Goal: Leave review/rating

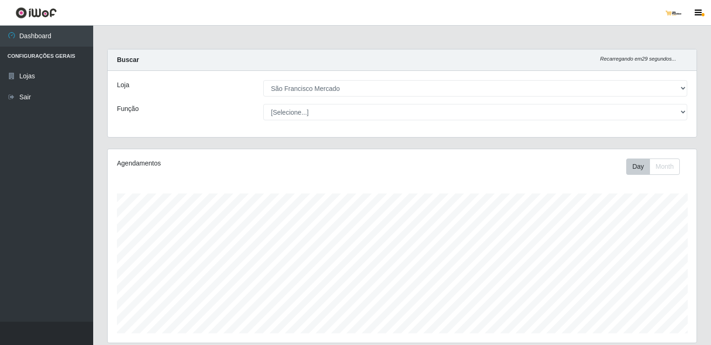
select select "168"
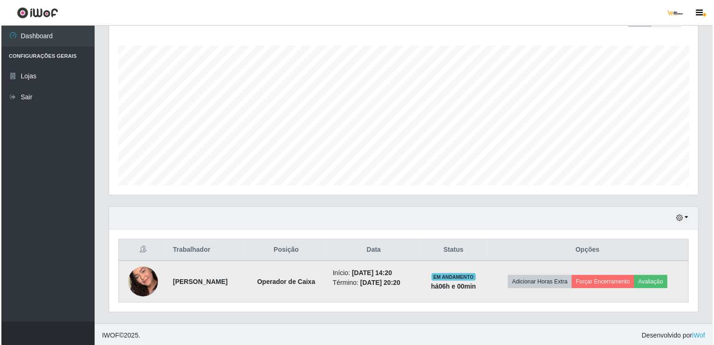
scroll to position [193, 589]
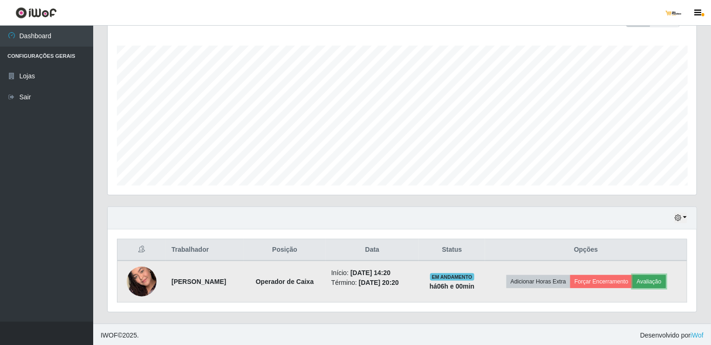
click at [654, 278] on button "Avaliação" at bounding box center [649, 281] width 33 height 13
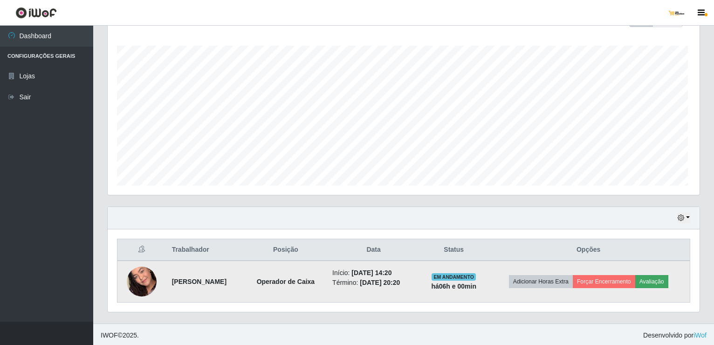
scroll to position [193, 585]
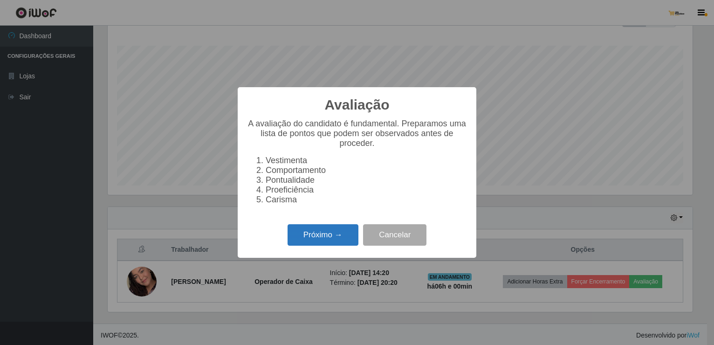
click at [326, 236] on button "Próximo →" at bounding box center [323, 235] width 71 height 22
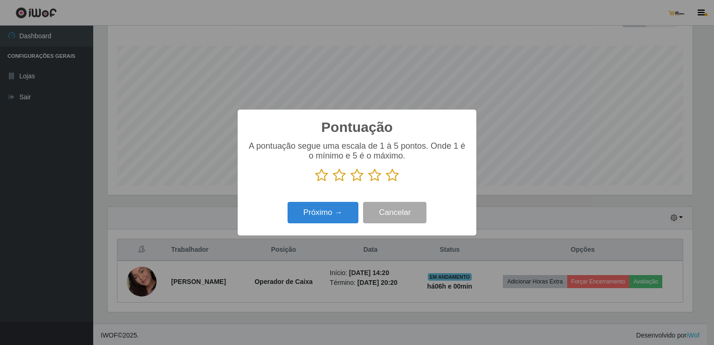
click at [393, 178] on icon at bounding box center [392, 175] width 13 height 14
click at [386, 182] on input "radio" at bounding box center [386, 182] width 0 height 0
click at [308, 212] on button "Próximo →" at bounding box center [323, 213] width 71 height 22
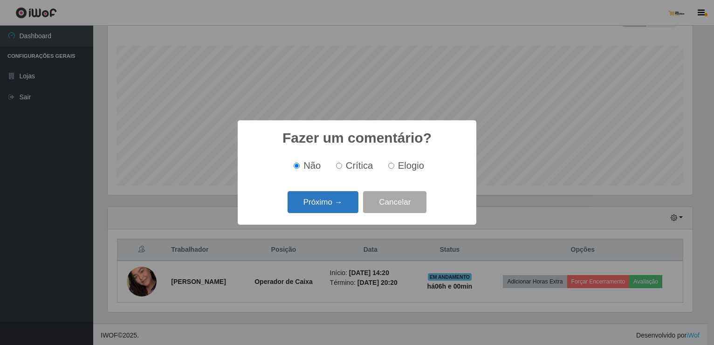
click at [309, 207] on button "Próximo →" at bounding box center [323, 202] width 71 height 22
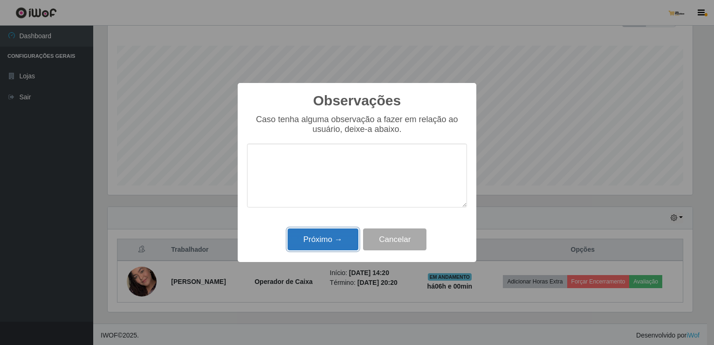
click at [329, 239] on button "Próximo →" at bounding box center [323, 239] width 71 height 22
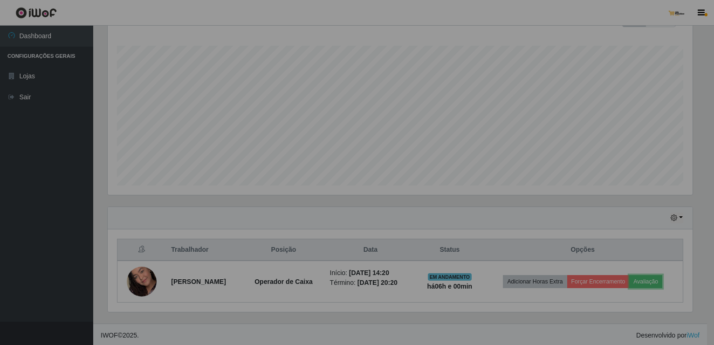
scroll to position [193, 589]
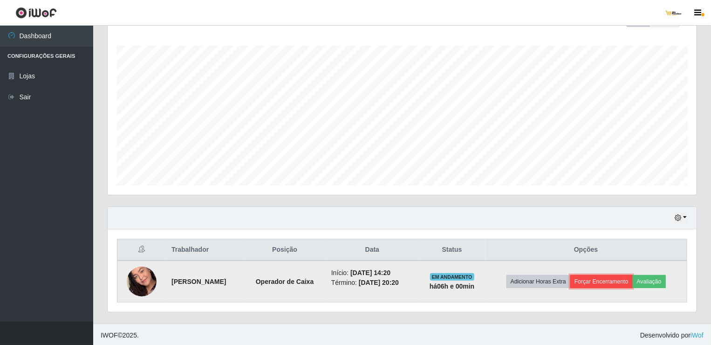
click at [611, 277] on button "Forçar Encerramento" at bounding box center [601, 281] width 62 height 13
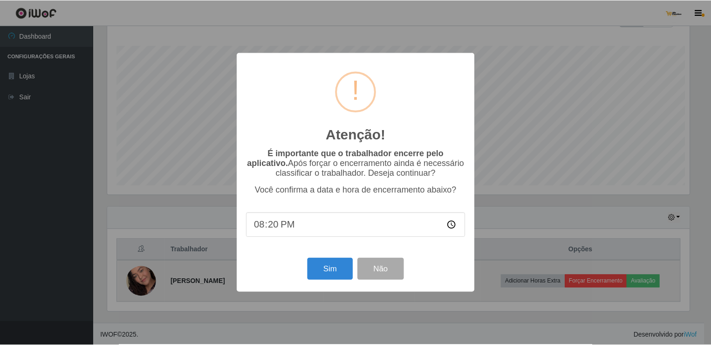
scroll to position [193, 585]
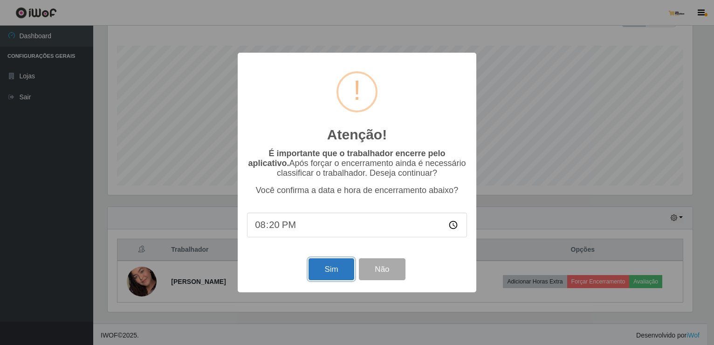
click at [332, 272] on button "Sim" at bounding box center [330, 269] width 45 height 22
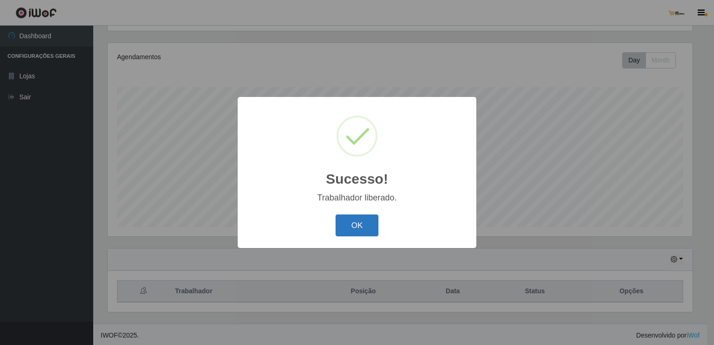
click at [343, 229] on button "OK" at bounding box center [357, 225] width 43 height 22
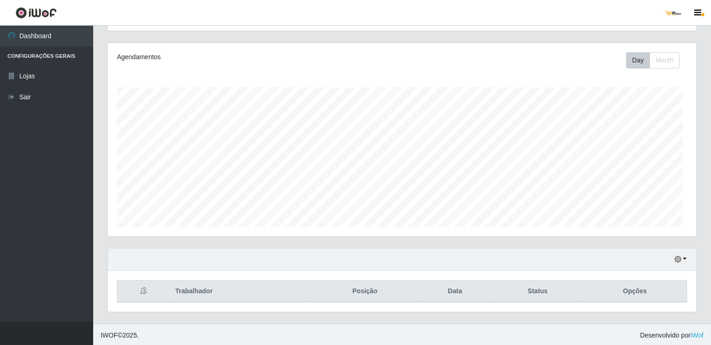
scroll to position [193, 589]
